Goal: Information Seeking & Learning: Understand process/instructions

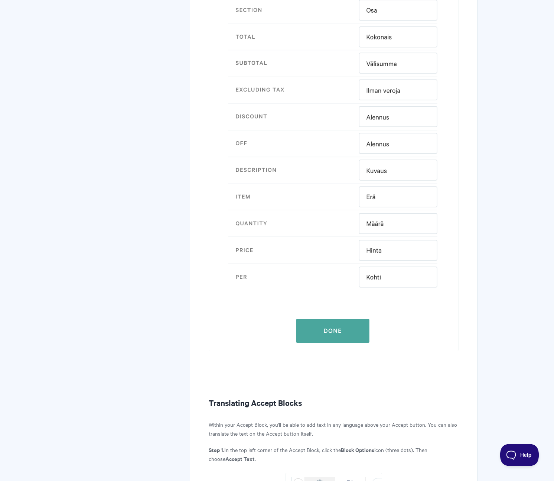
scroll to position [443, 0]
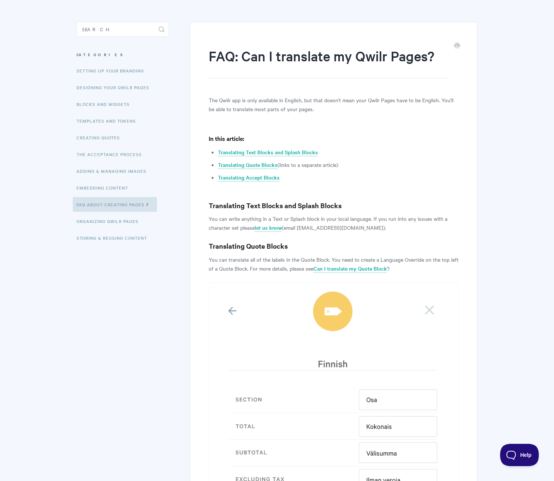
scroll to position [56, 0]
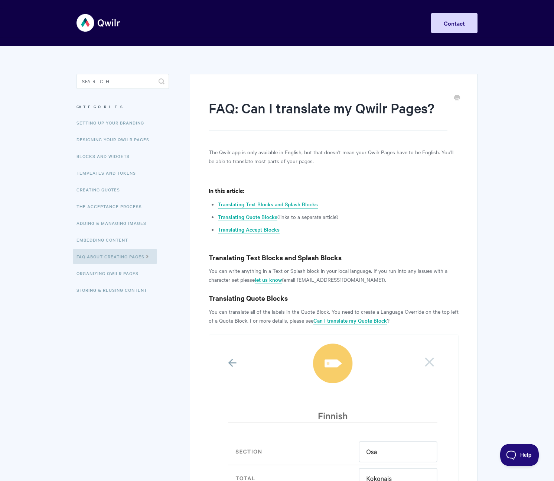
click at [259, 203] on link "Translating Text Blocks and Splash Blocks" at bounding box center [268, 204] width 100 height 8
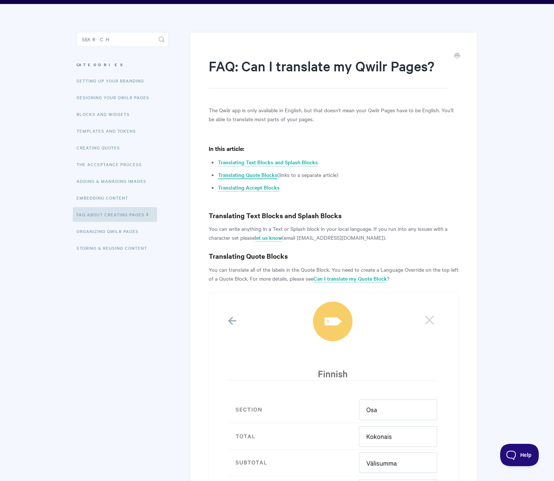
scroll to position [45, 0]
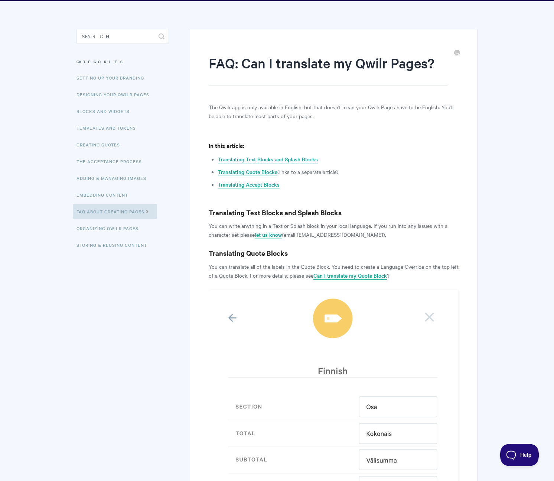
click at [350, 277] on link "Can I translate my Quote Block" at bounding box center [351, 276] width 74 height 8
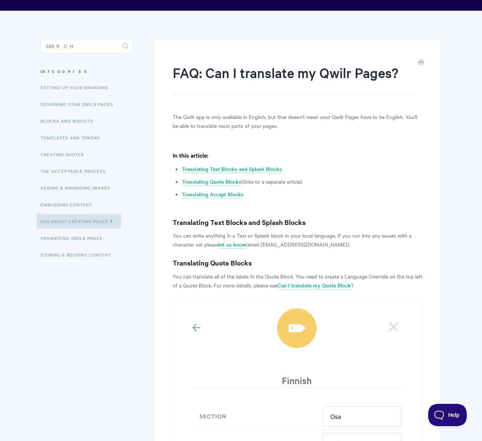
scroll to position [0, 0]
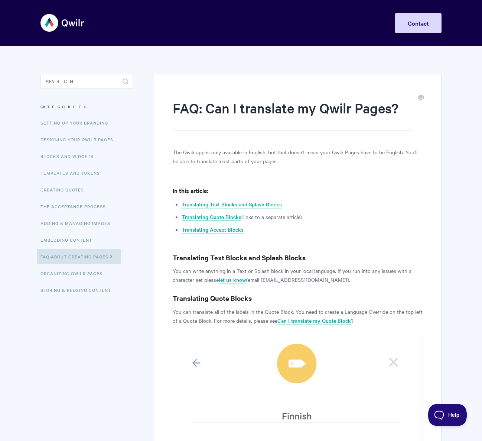
click at [225, 215] on link "Translating Quote Blocks" at bounding box center [211, 217] width 59 height 8
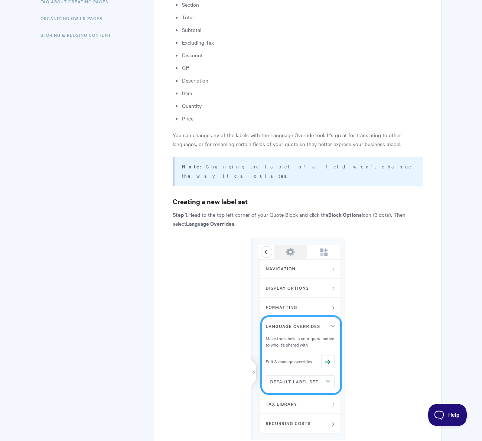
scroll to position [255, 0]
